Goal: Transaction & Acquisition: Purchase product/service

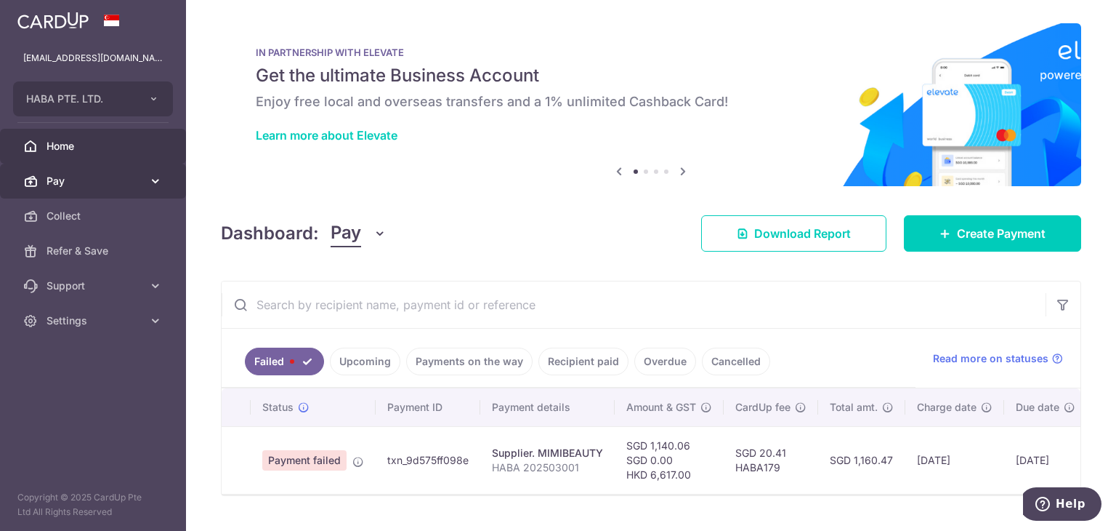
click at [112, 184] on span "Pay" at bounding box center [95, 181] width 96 height 15
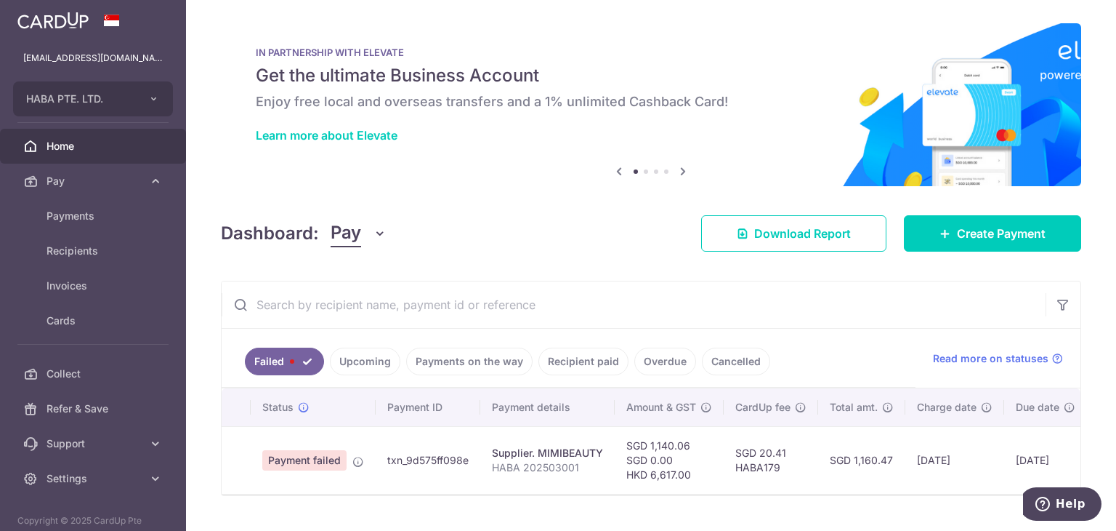
click at [441, 361] on link "Payments on the way" at bounding box center [469, 361] width 126 height 28
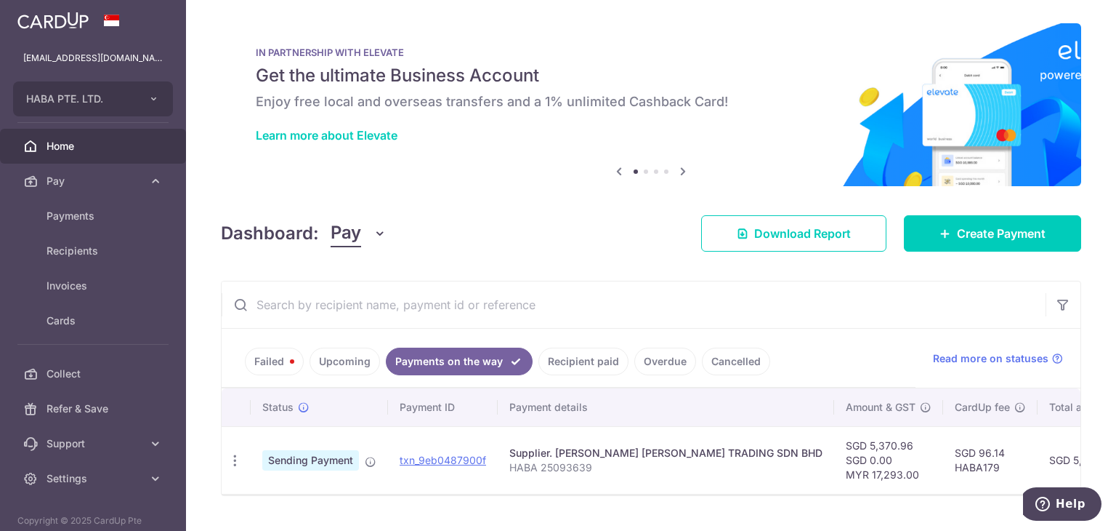
click at [354, 357] on link "Upcoming" at bounding box center [345, 361] width 71 height 28
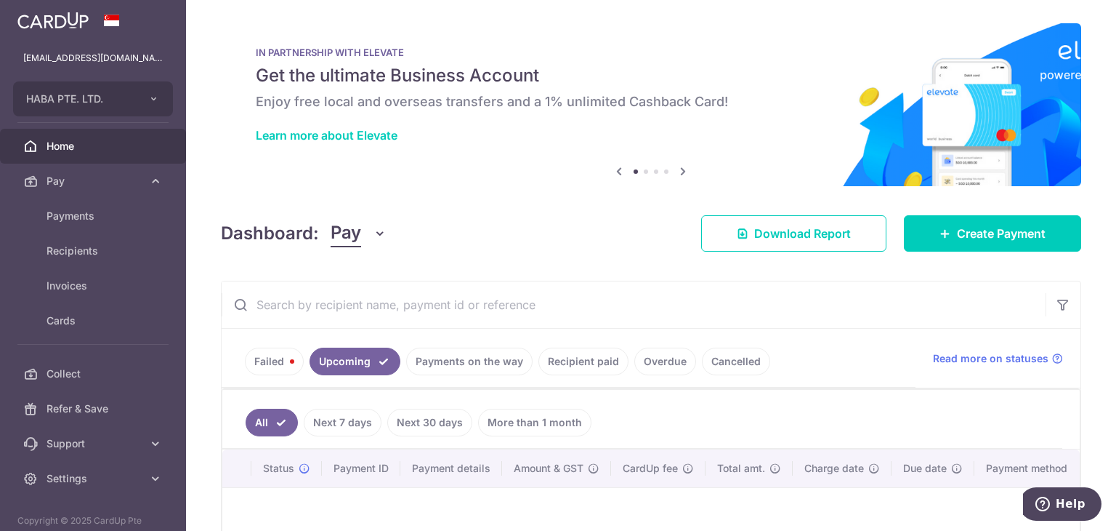
scroll to position [145, 0]
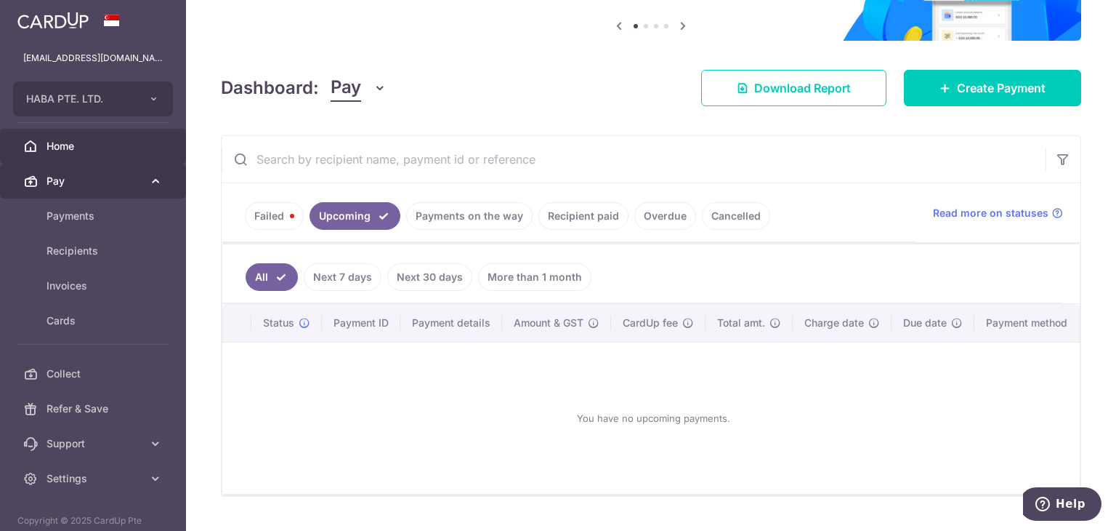
click at [64, 185] on span "Pay" at bounding box center [95, 181] width 96 height 15
click at [72, 179] on span "Pay" at bounding box center [95, 181] width 96 height 15
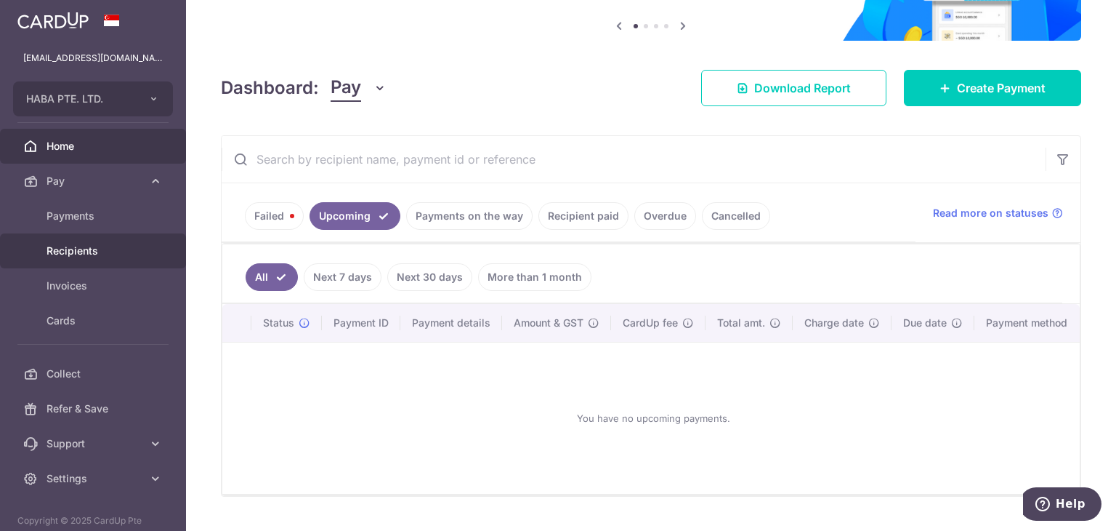
click at [89, 247] on span "Recipients" at bounding box center [95, 251] width 96 height 15
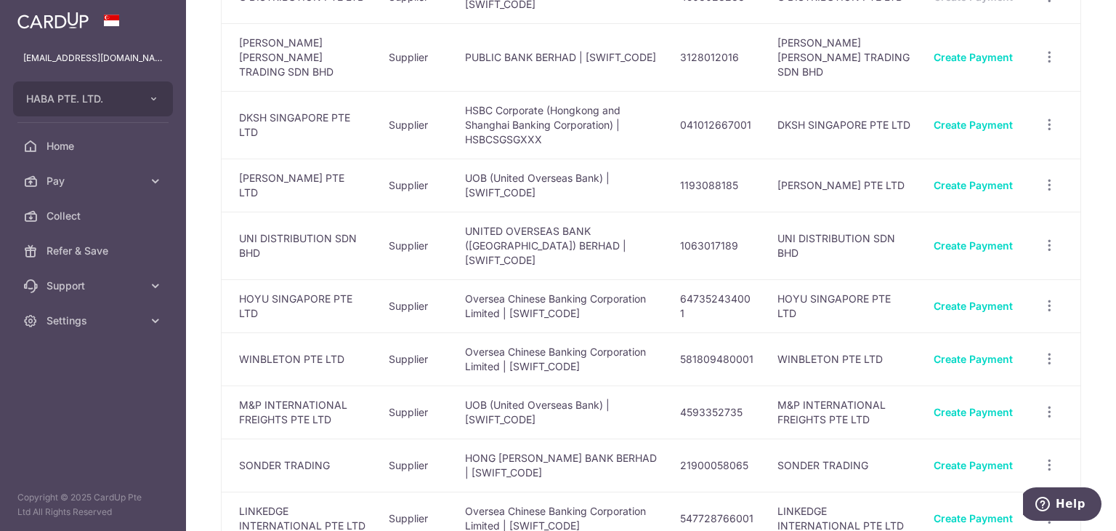
scroll to position [436, 0]
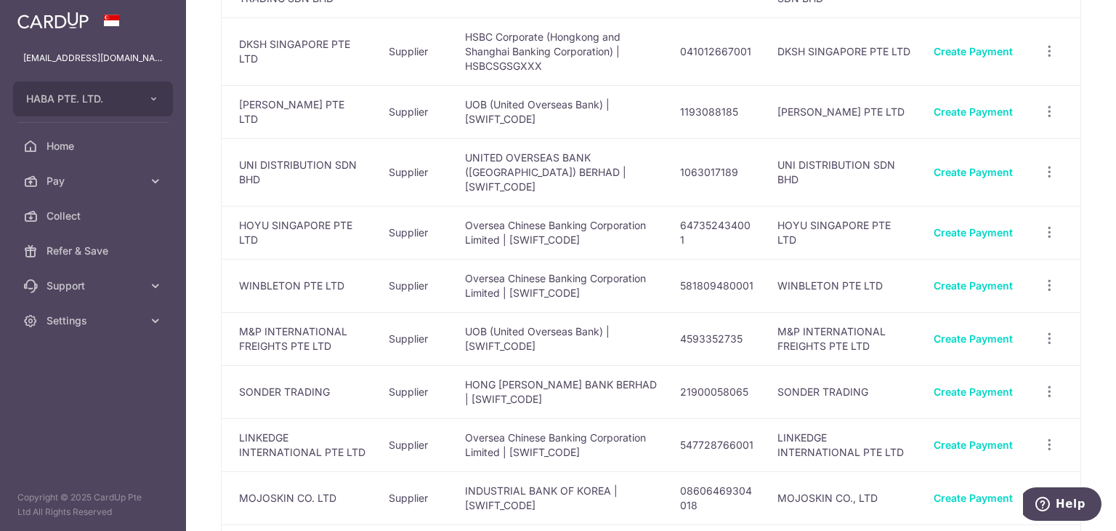
click at [968, 365] on td "Create Payment" at bounding box center [973, 391] width 102 height 53
click at [969, 385] on link "Create Payment" at bounding box center [973, 391] width 79 height 12
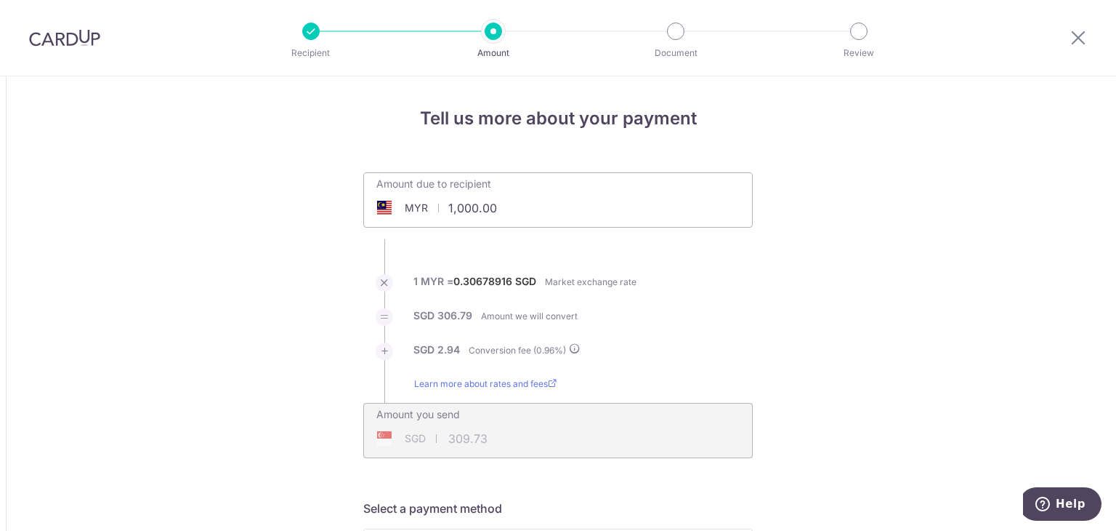
click at [469, 218] on input "1,000.00" at bounding box center [476, 207] width 225 height 33
type input "29,278.56"
type input "9,069.03"
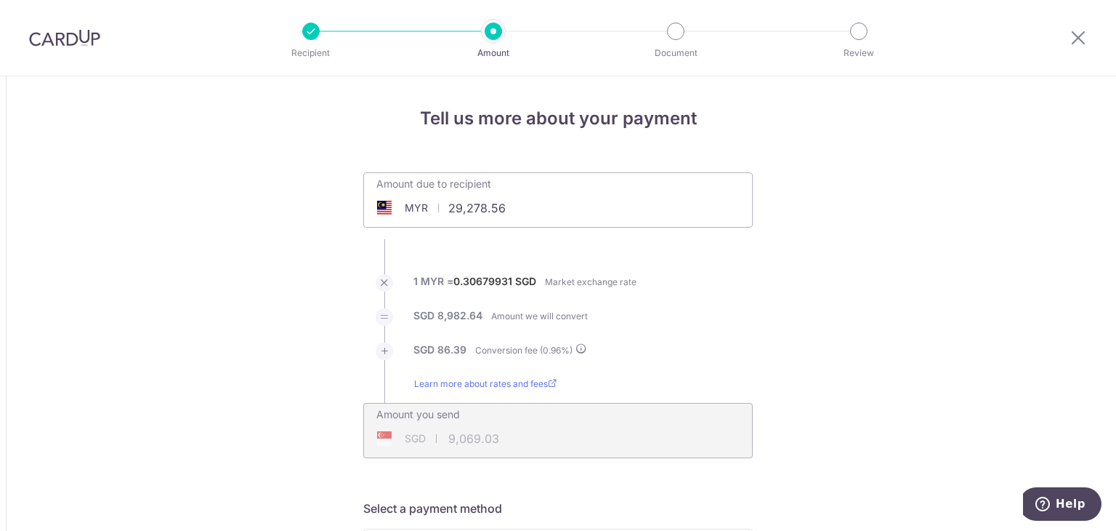
scroll to position [218, 0]
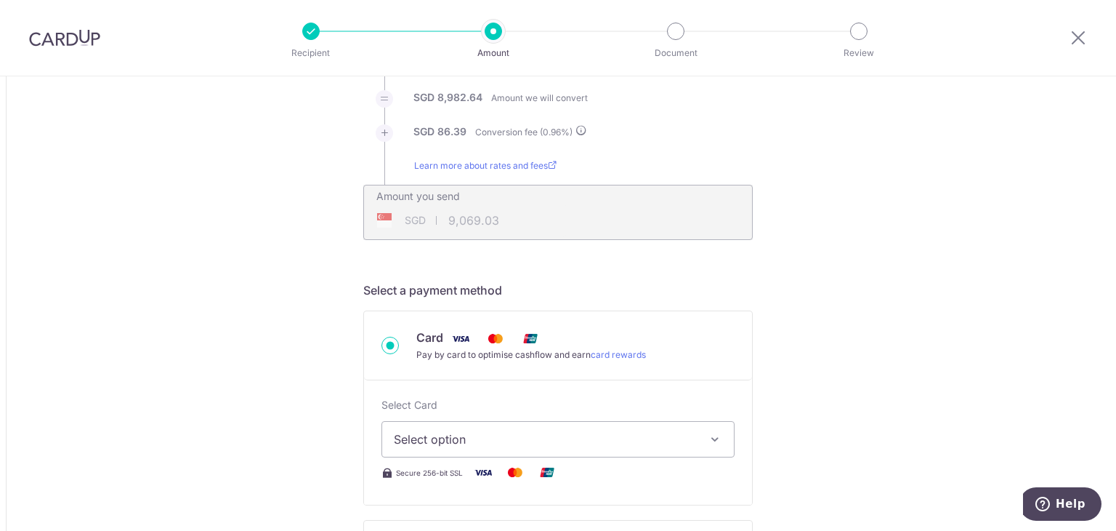
click at [481, 449] on button "Select option" at bounding box center [558, 439] width 353 height 36
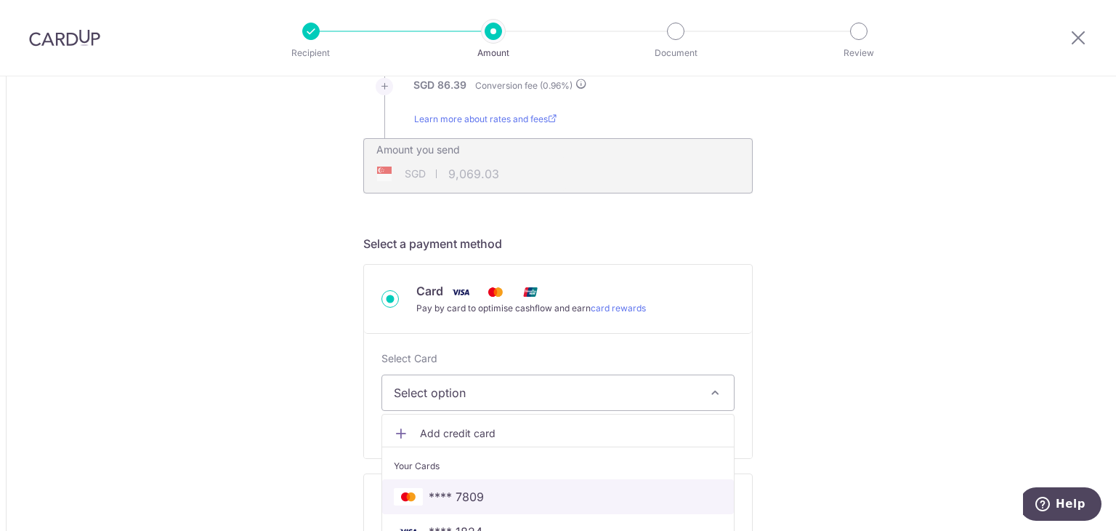
scroll to position [291, 0]
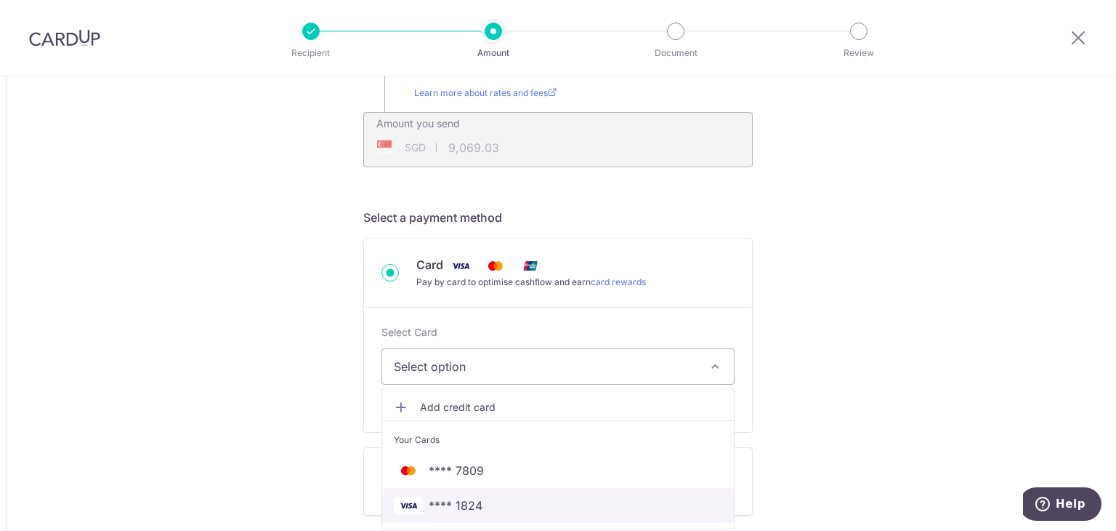
click at [468, 505] on span "**** 1824" at bounding box center [456, 504] width 54 height 17
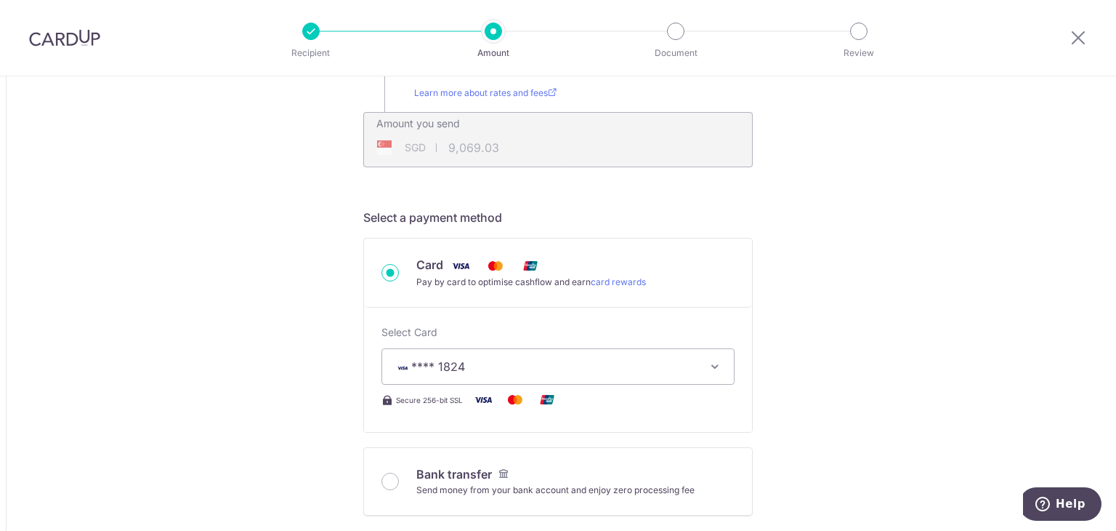
type input "29,278.56"
type input "9,069.01"
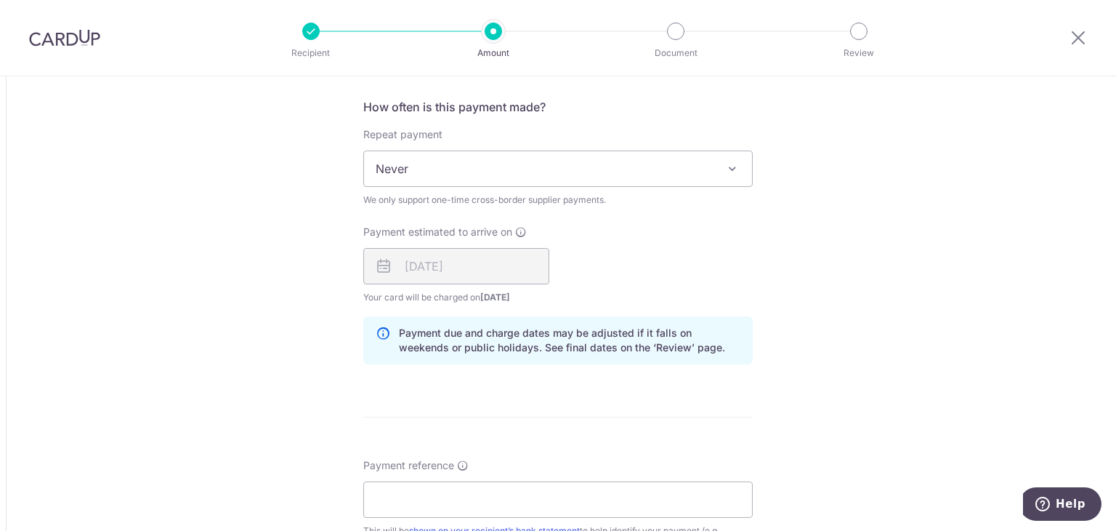
scroll to position [945, 0]
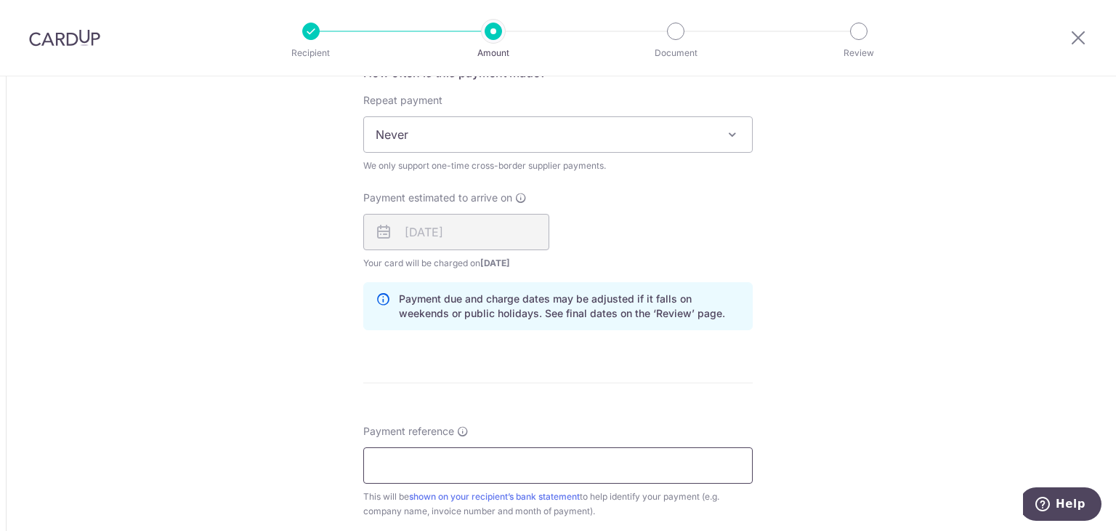
click at [475, 470] on input "Payment reference" at bounding box center [558, 465] width 390 height 36
type input "h"
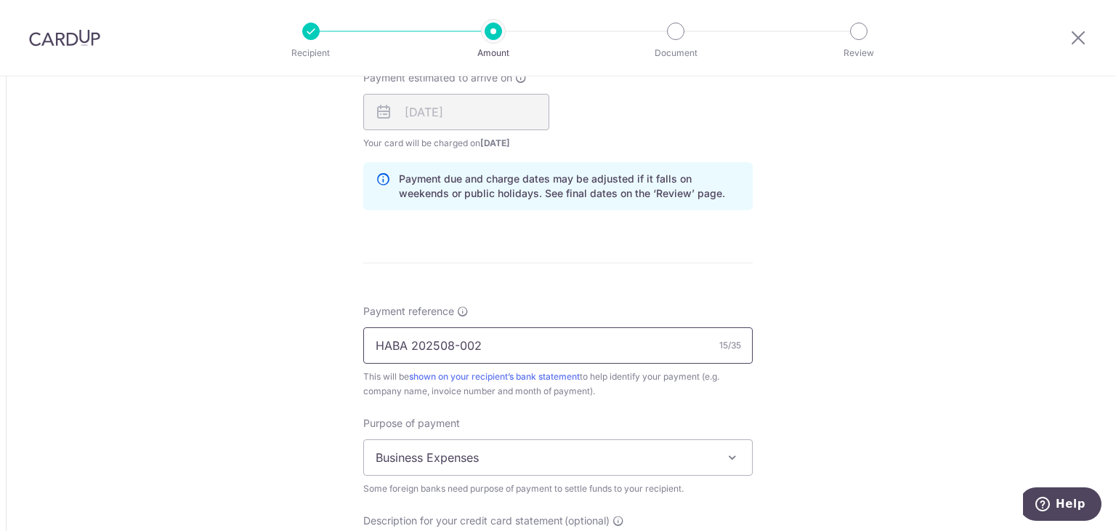
scroll to position [1090, 0]
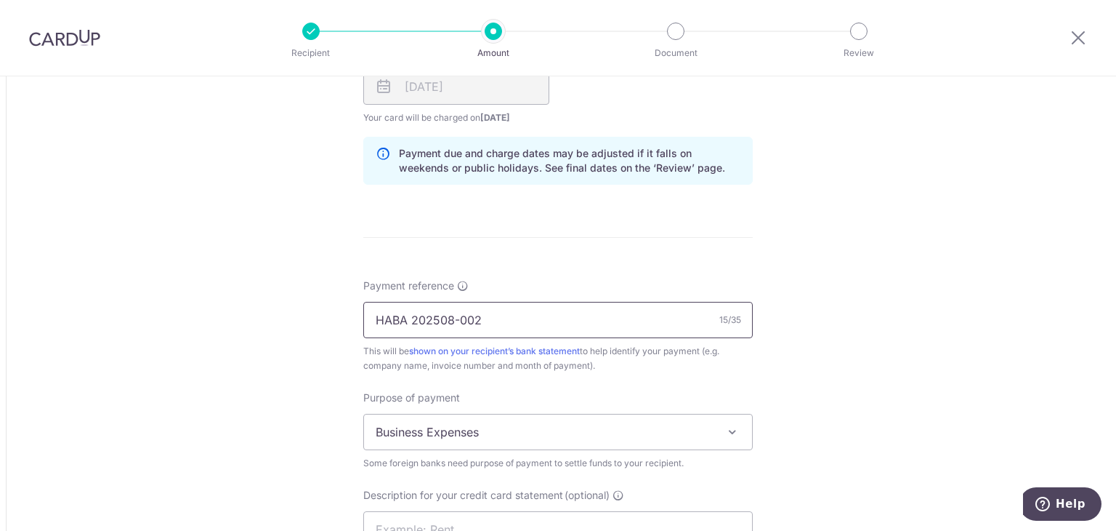
click at [458, 318] on input "HABA 202508-002" at bounding box center [558, 320] width 390 height 36
type input "HABA 202508002"
click at [478, 430] on span "Business Expenses" at bounding box center [558, 431] width 388 height 35
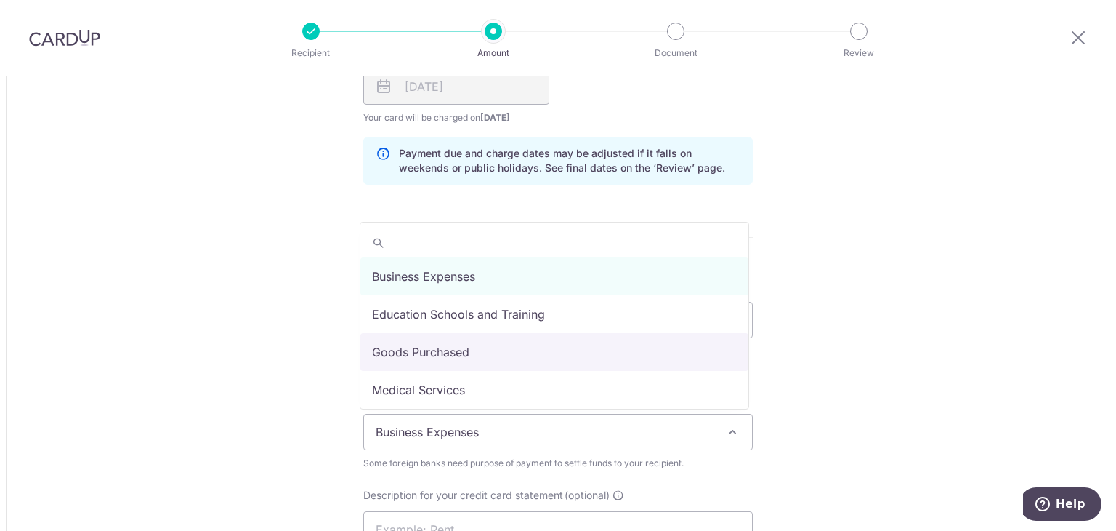
select select "Goods Purchased"
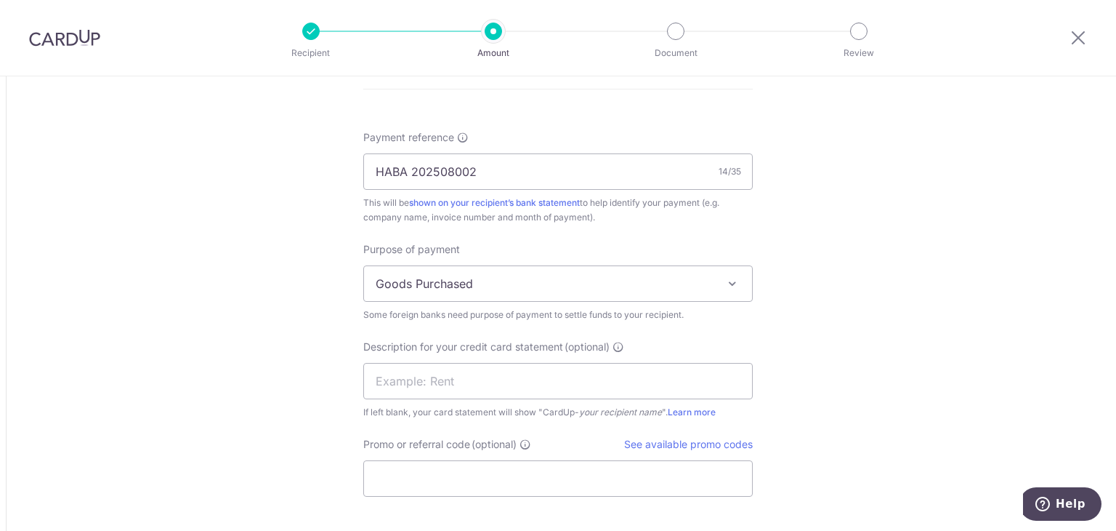
scroll to position [1308, 0]
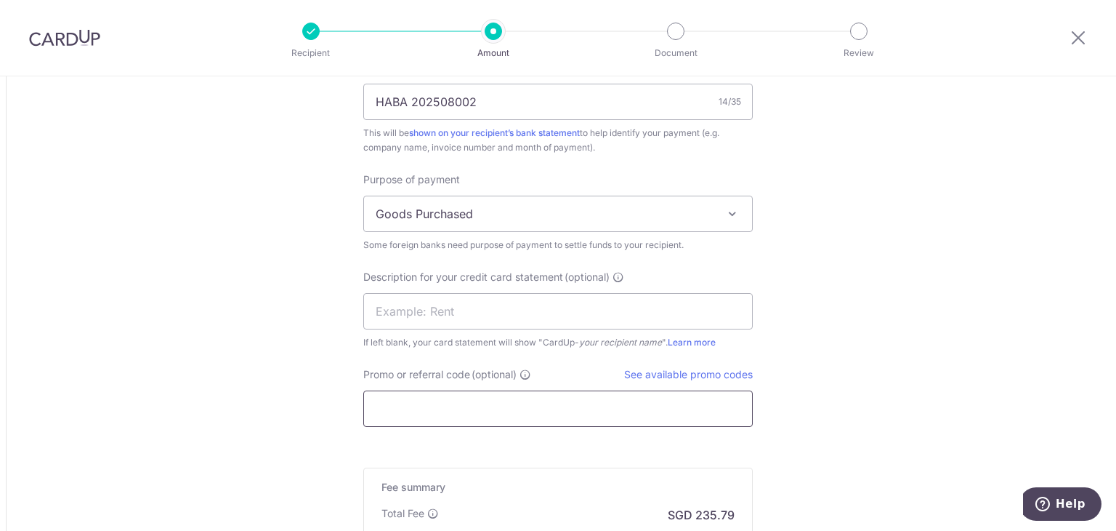
click at [434, 393] on input "Promo or referral code (optional)" at bounding box center [558, 408] width 390 height 36
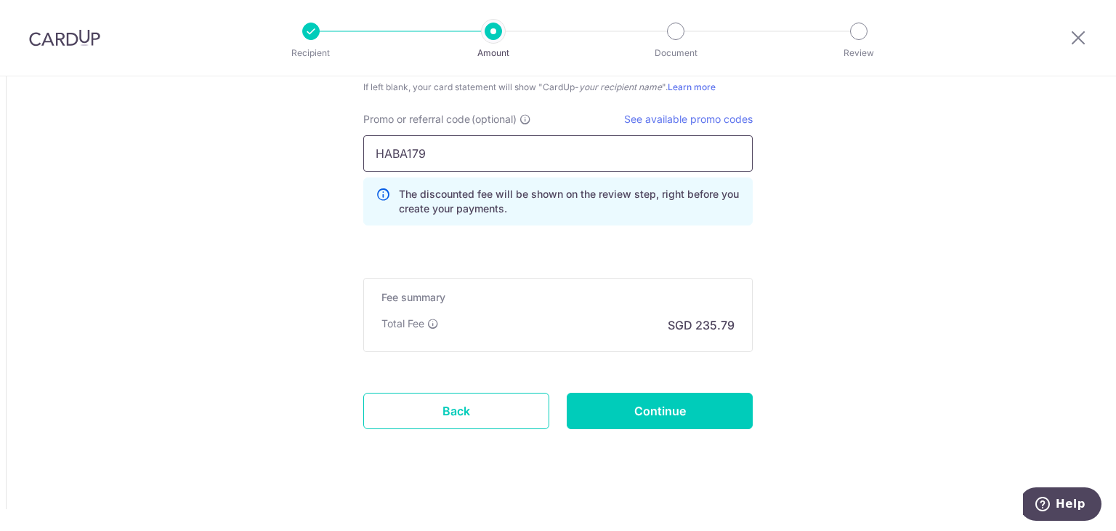
scroll to position [1567, 0]
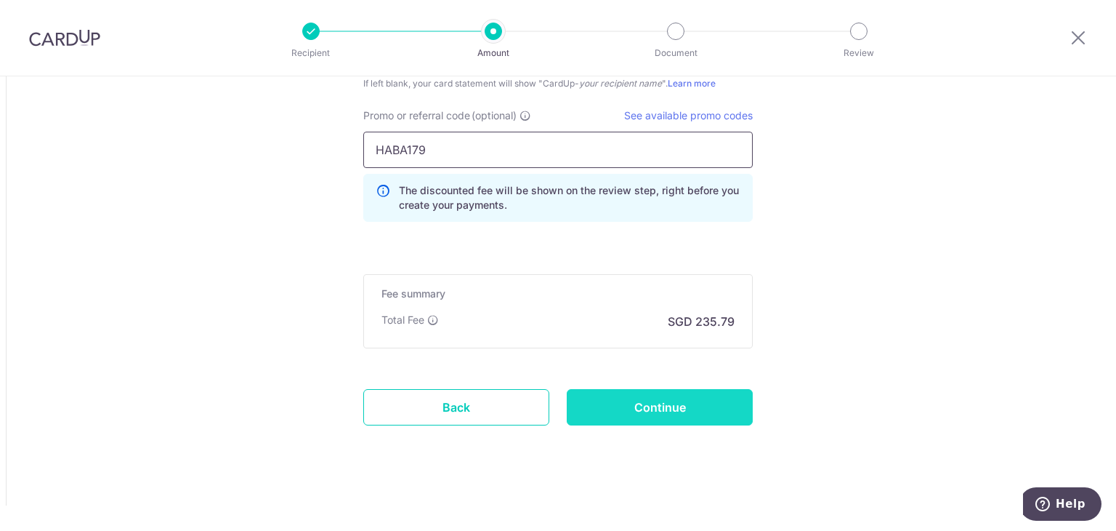
type input "HABA179"
click at [656, 403] on input "Continue" at bounding box center [660, 407] width 186 height 36
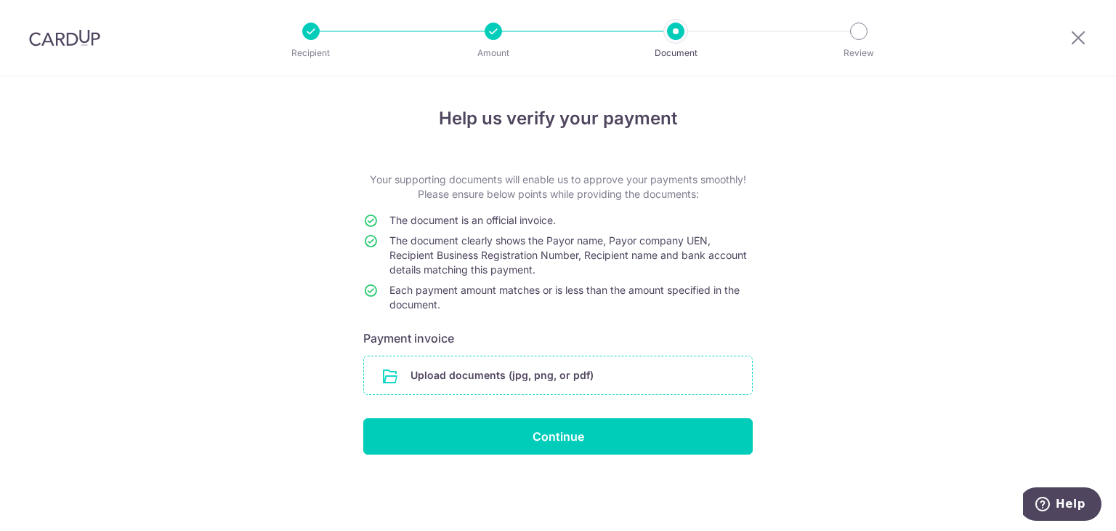
click at [584, 380] on input "file" at bounding box center [558, 375] width 388 height 38
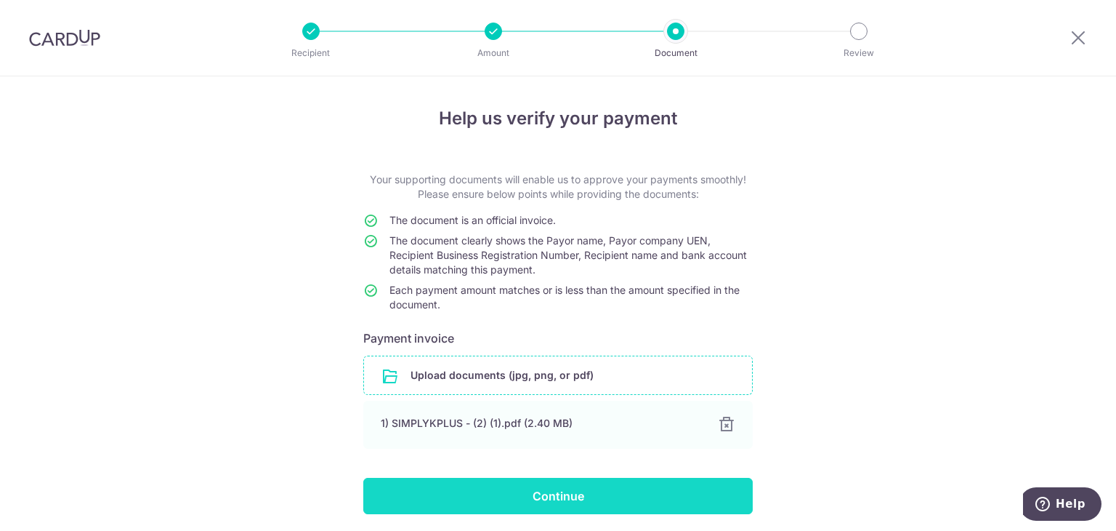
click at [611, 483] on input "Continue" at bounding box center [558, 496] width 390 height 36
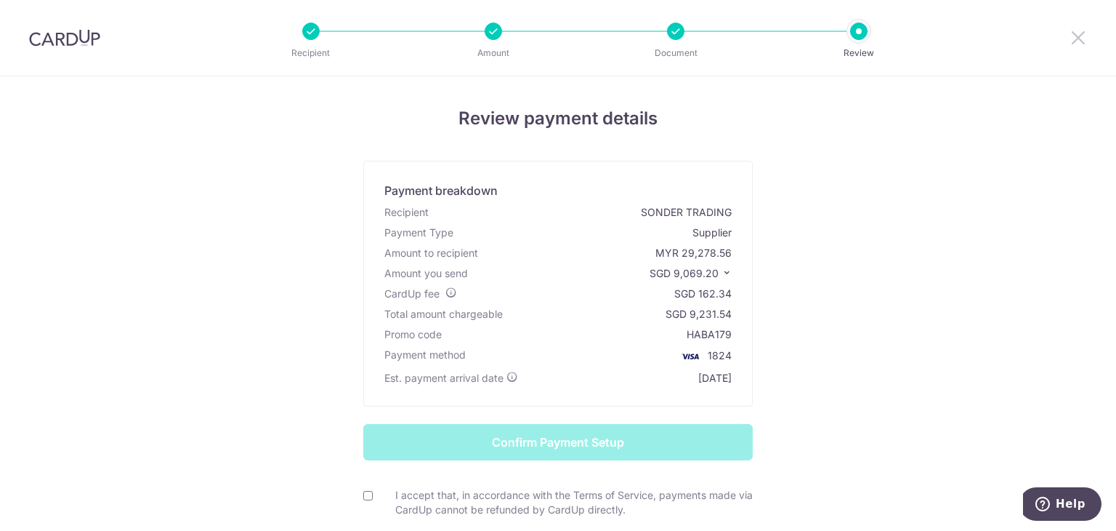
drag, startPoint x: 1085, startPoint y: 39, endPoint x: 619, endPoint y: 100, distance: 469.9
click at [1085, 39] on icon at bounding box center [1078, 37] width 17 height 18
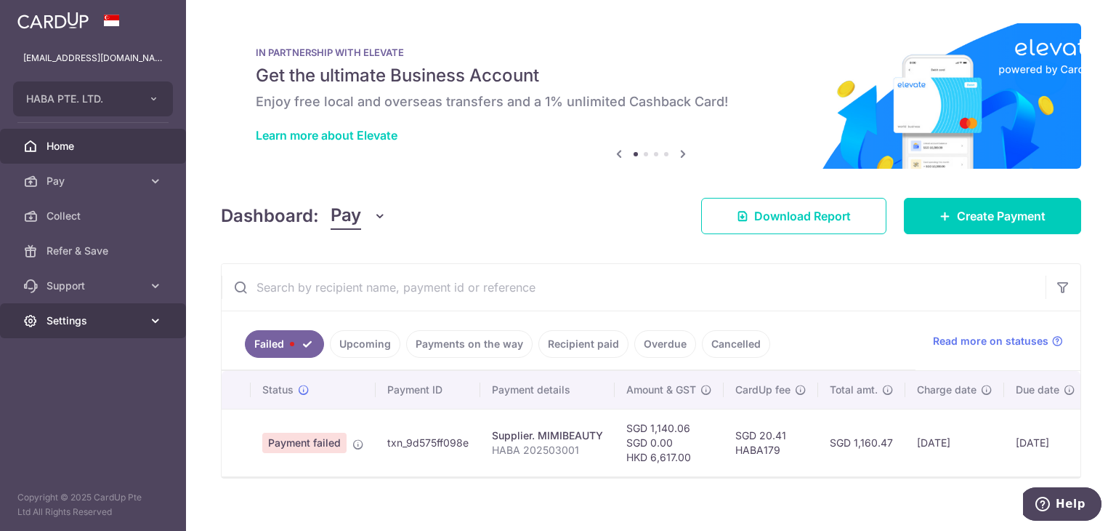
click at [49, 326] on span "Settings" at bounding box center [95, 320] width 96 height 15
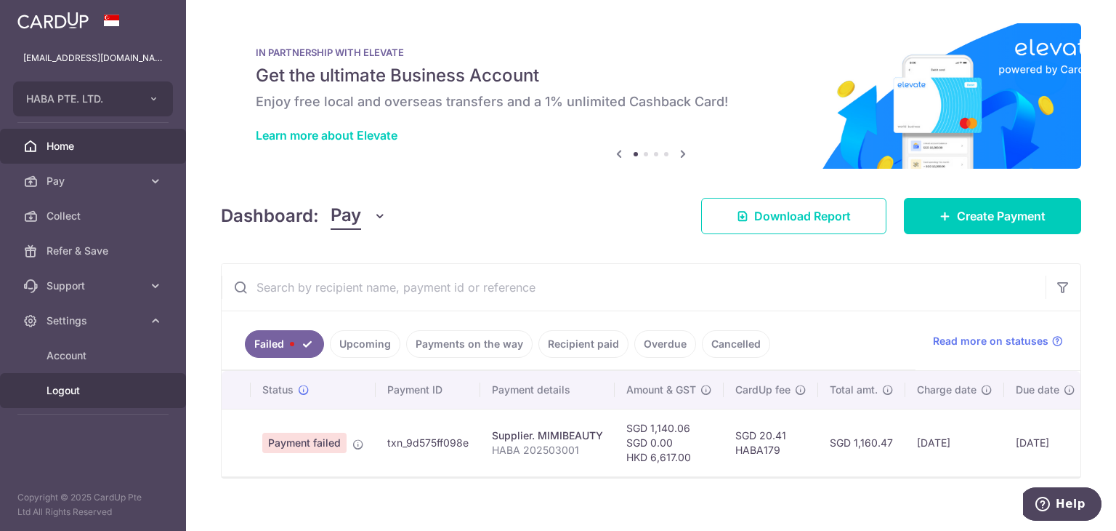
click at [79, 402] on link "Logout" at bounding box center [93, 390] width 186 height 35
